Goal: Find specific page/section: Find specific page/section

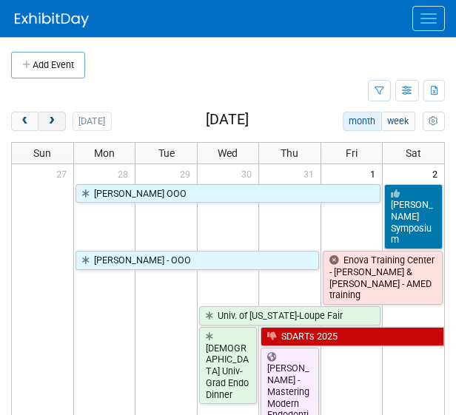
click at [55, 124] on span "next" at bounding box center [51, 122] width 11 height 10
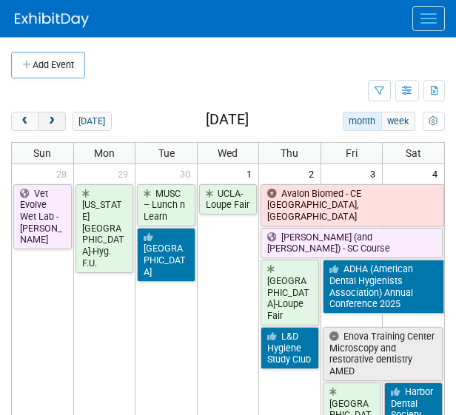
click at [55, 124] on span "next" at bounding box center [51, 122] width 11 height 10
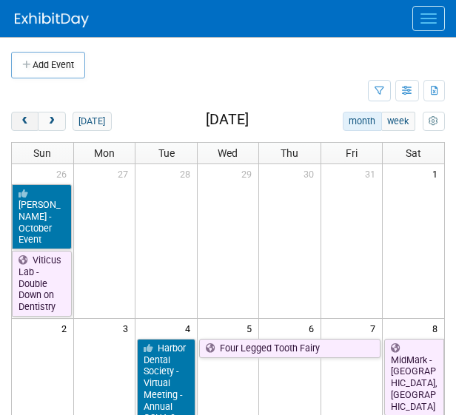
click at [18, 121] on button "prev" at bounding box center [24, 121] width 27 height 19
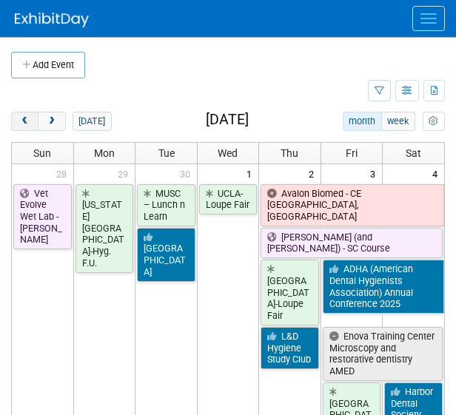
click at [18, 121] on button "prev" at bounding box center [24, 121] width 27 height 19
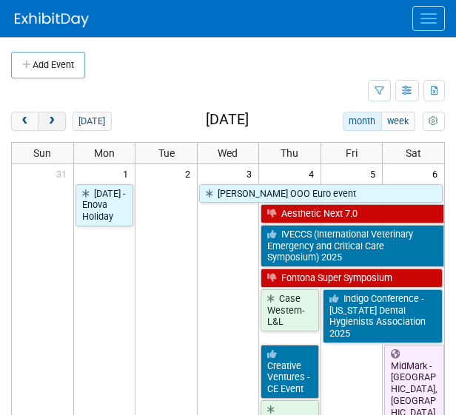
click at [52, 124] on span "next" at bounding box center [51, 122] width 11 height 10
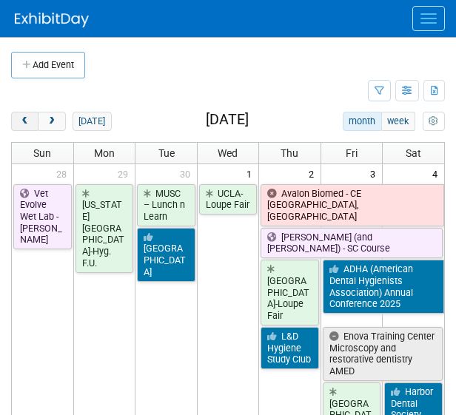
click at [27, 127] on button "prev" at bounding box center [24, 121] width 27 height 19
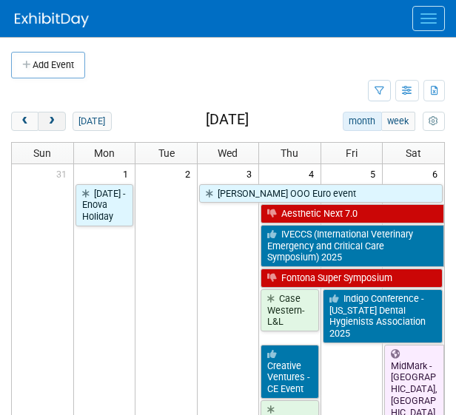
click at [46, 119] on span "next" at bounding box center [51, 122] width 11 height 10
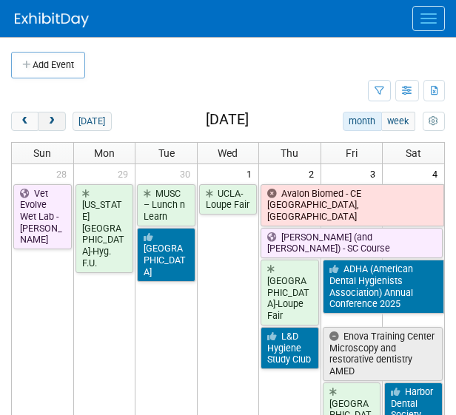
click at [46, 121] on span "next" at bounding box center [51, 122] width 11 height 10
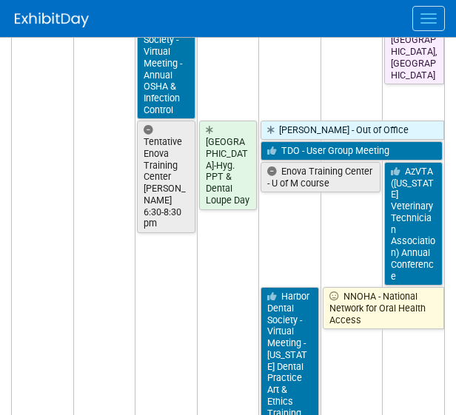
scroll to position [317, 0]
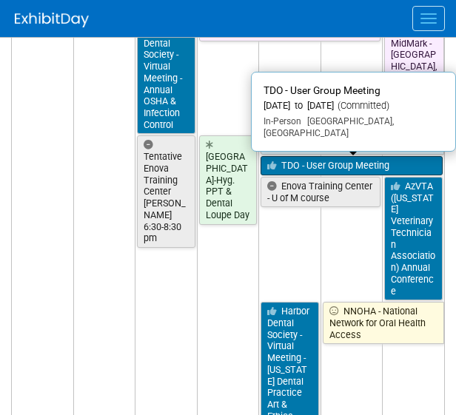
click at [312, 156] on link "TDO - User Group Meeting" at bounding box center [351, 165] width 182 height 19
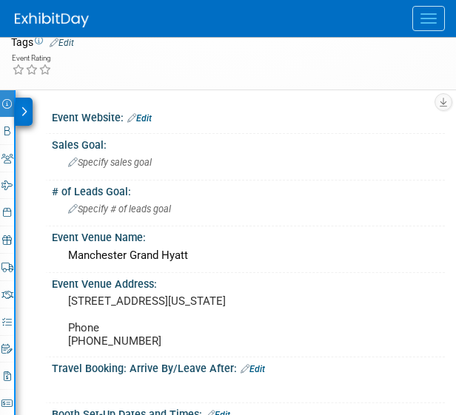
scroll to position [136, 0]
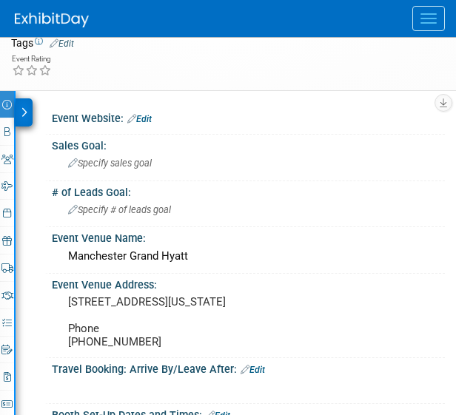
click at [27, 119] on div at bounding box center [24, 112] width 17 height 28
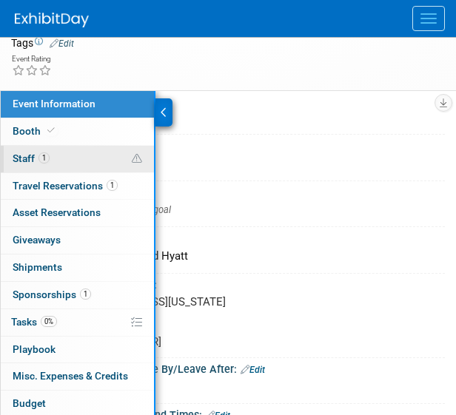
click at [30, 154] on span "Staff 1" at bounding box center [31, 158] width 37 height 12
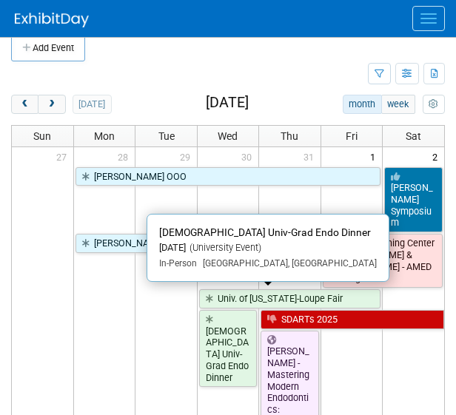
scroll to position [15, 0]
